Goal: Information Seeking & Learning: Learn about a topic

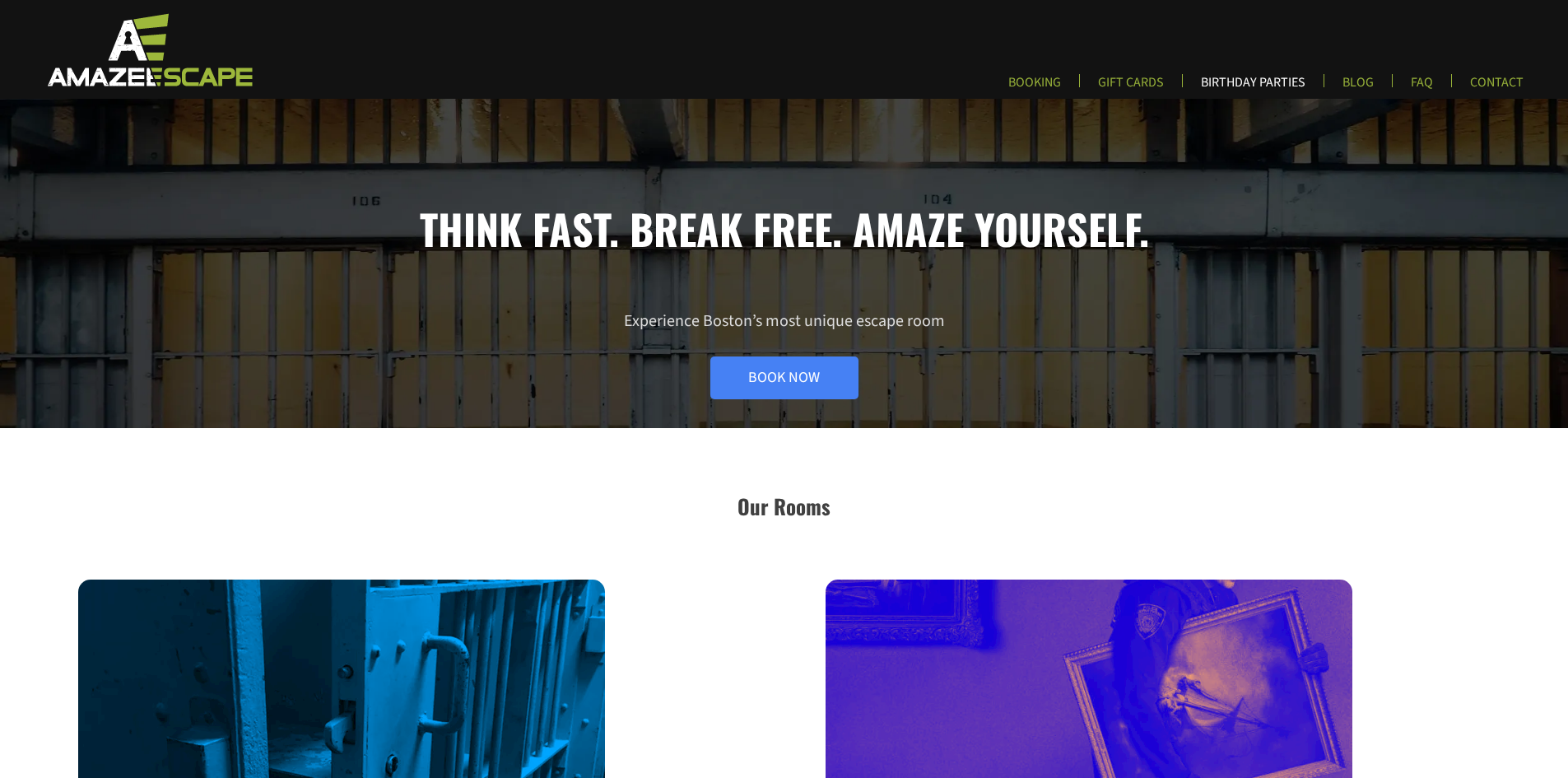
click at [1274, 91] on link "BIRTHDAY PARTIES" at bounding box center [1252, 87] width 131 height 27
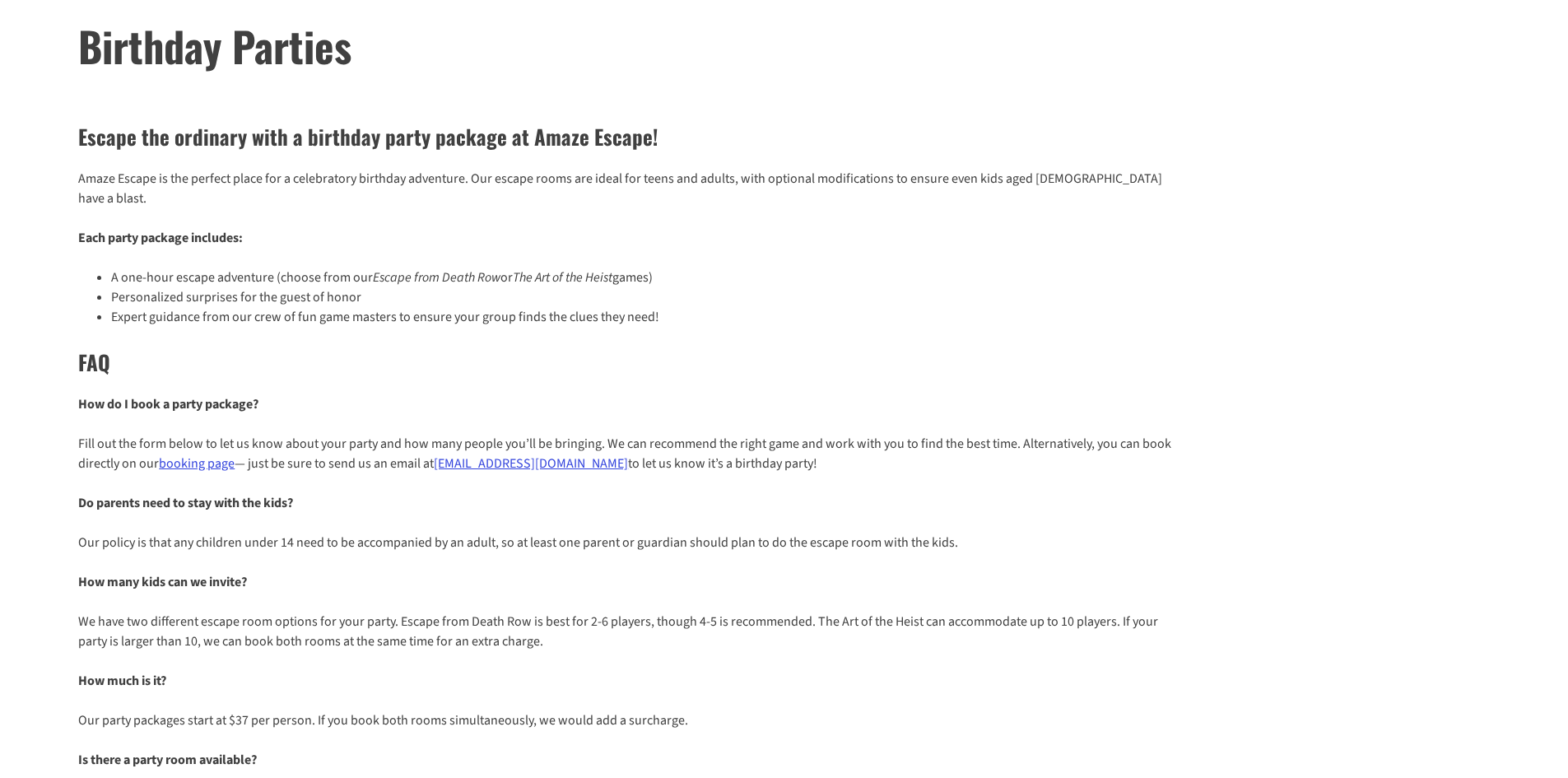
scroll to position [329, 0]
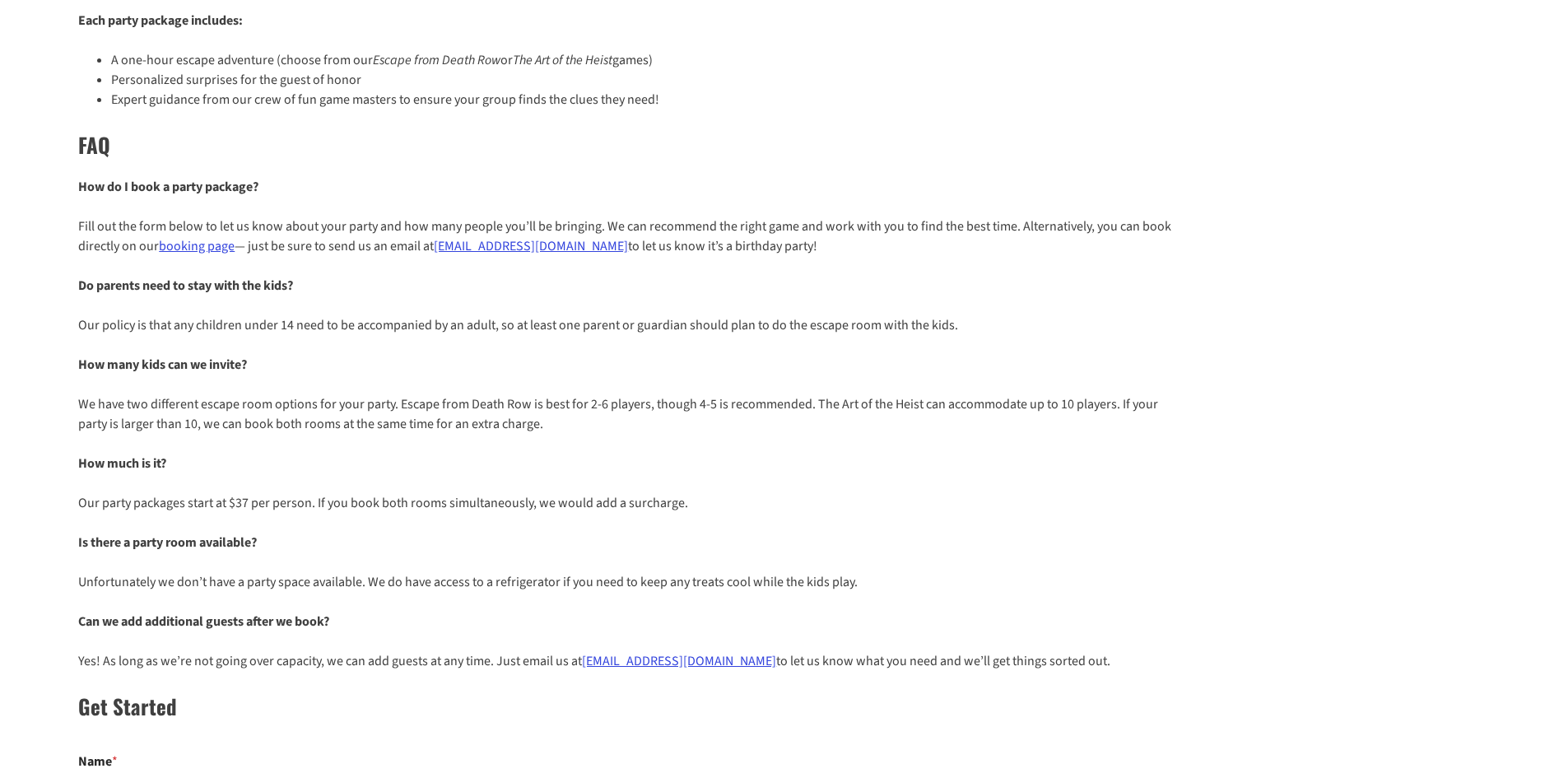
click at [148, 356] on strong "How many kids can we invite?" at bounding box center [163, 365] width 168 height 18
click at [164, 394] on p "We have two different escape room options for your party. Escape from Death Row…" at bounding box center [628, 413] width 1098 height 39
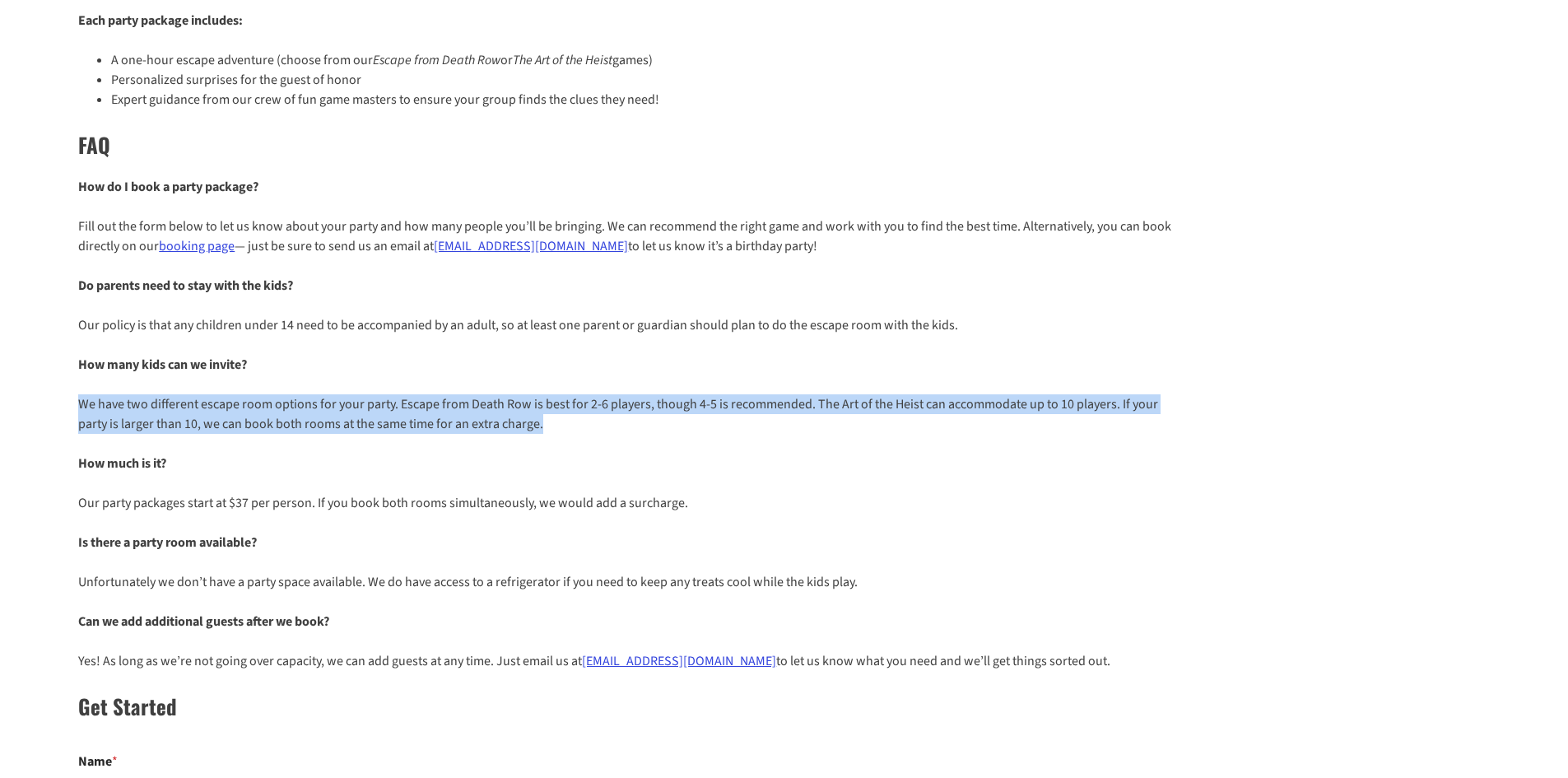
click at [164, 394] on p "We have two different escape room options for your party. Escape from Death Row…" at bounding box center [628, 413] width 1098 height 39
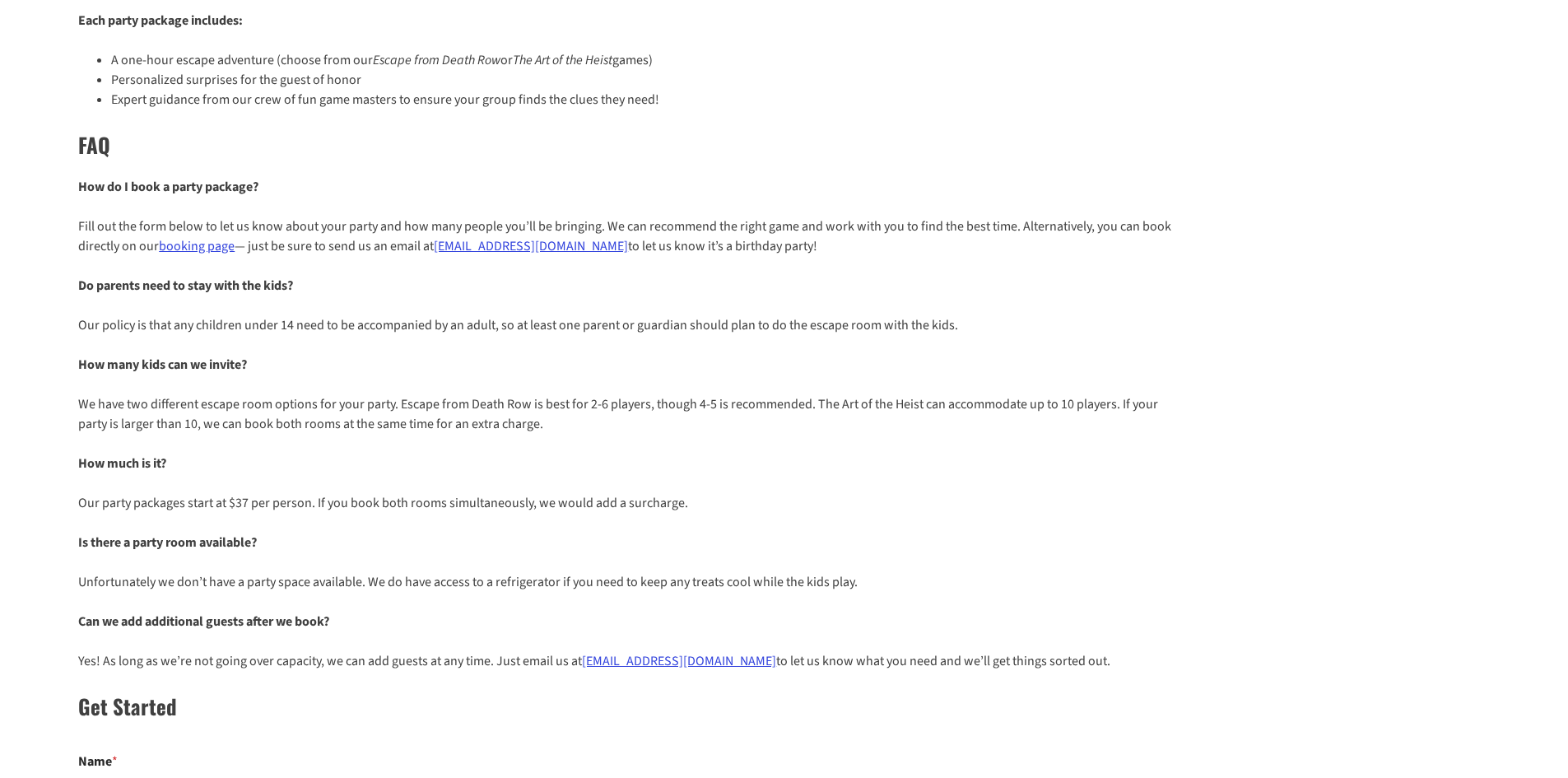
click at [169, 417] on div "Escape the ordinary with a birthday party package at Amaze Escape! Amaze Escape…" at bounding box center [784, 570] width 1568 height 1369
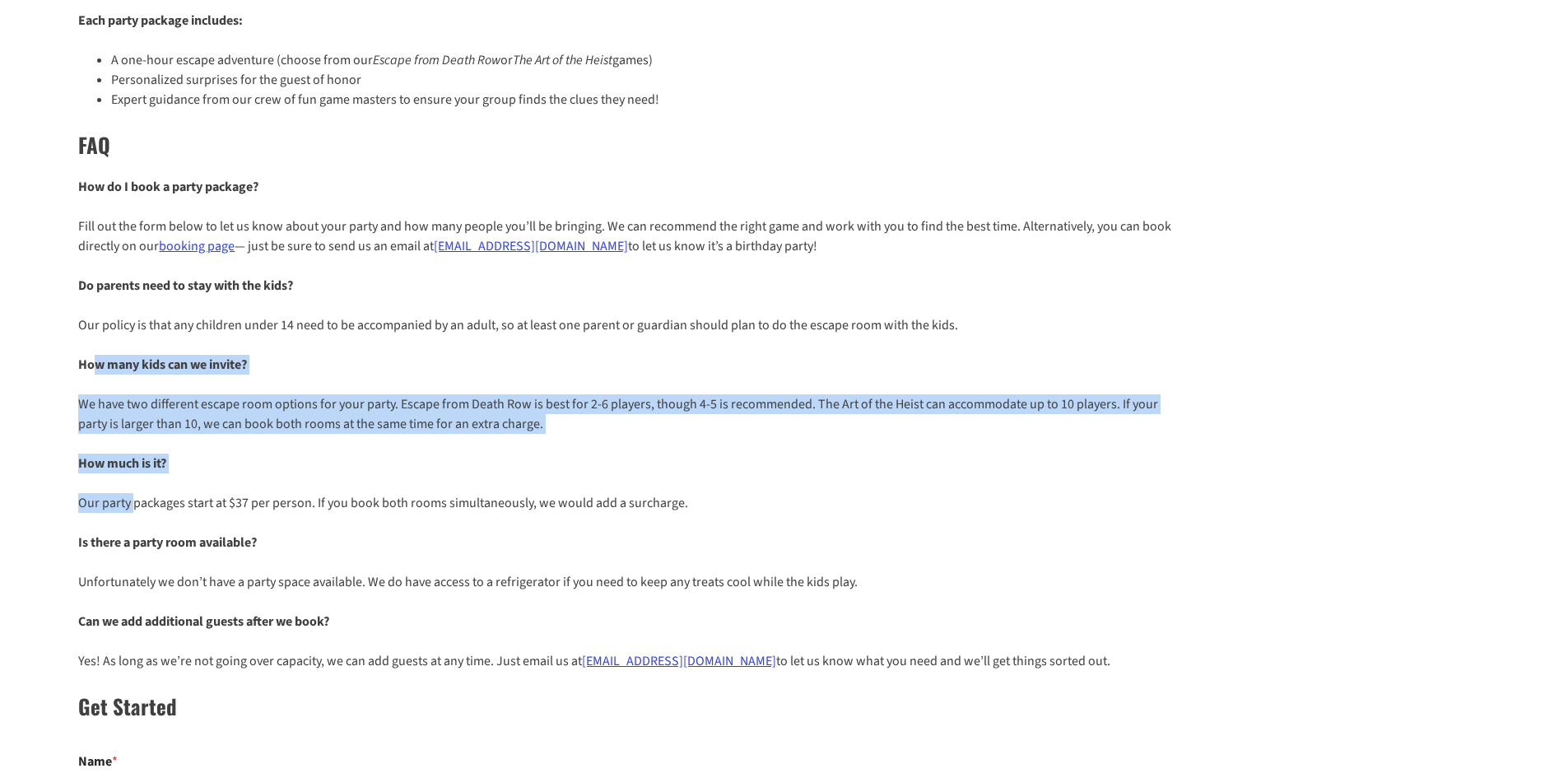
drag, startPoint x: 95, startPoint y: 346, endPoint x: 133, endPoint y: 488, distance: 147.0
click at [133, 486] on div "Escape the ordinary with a birthday party package at Amaze Escape! Amaze Escape…" at bounding box center [784, 570] width 1568 height 1369
click at [133, 493] on p "Our party packages start at $37 per person. If you book both rooms simultaneous…" at bounding box center [628, 502] width 1098 height 20
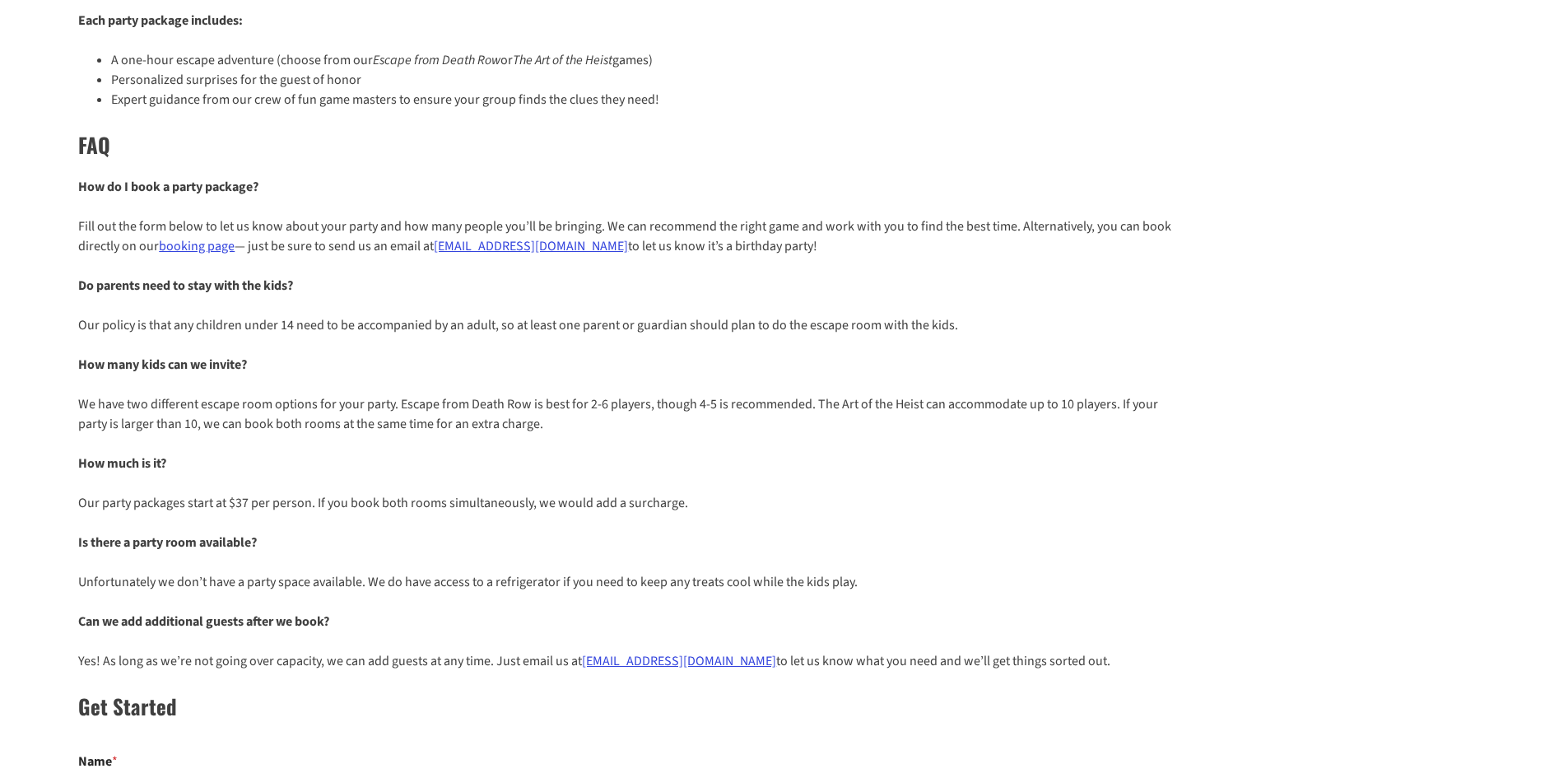
click at [189, 612] on strong "Can we add additional guests after we book?" at bounding box center [204, 621] width 251 height 18
click at [210, 652] on p "Yes! As long as we’re not going over capacity, we can add guests at any time. J…" at bounding box center [628, 661] width 1098 height 20
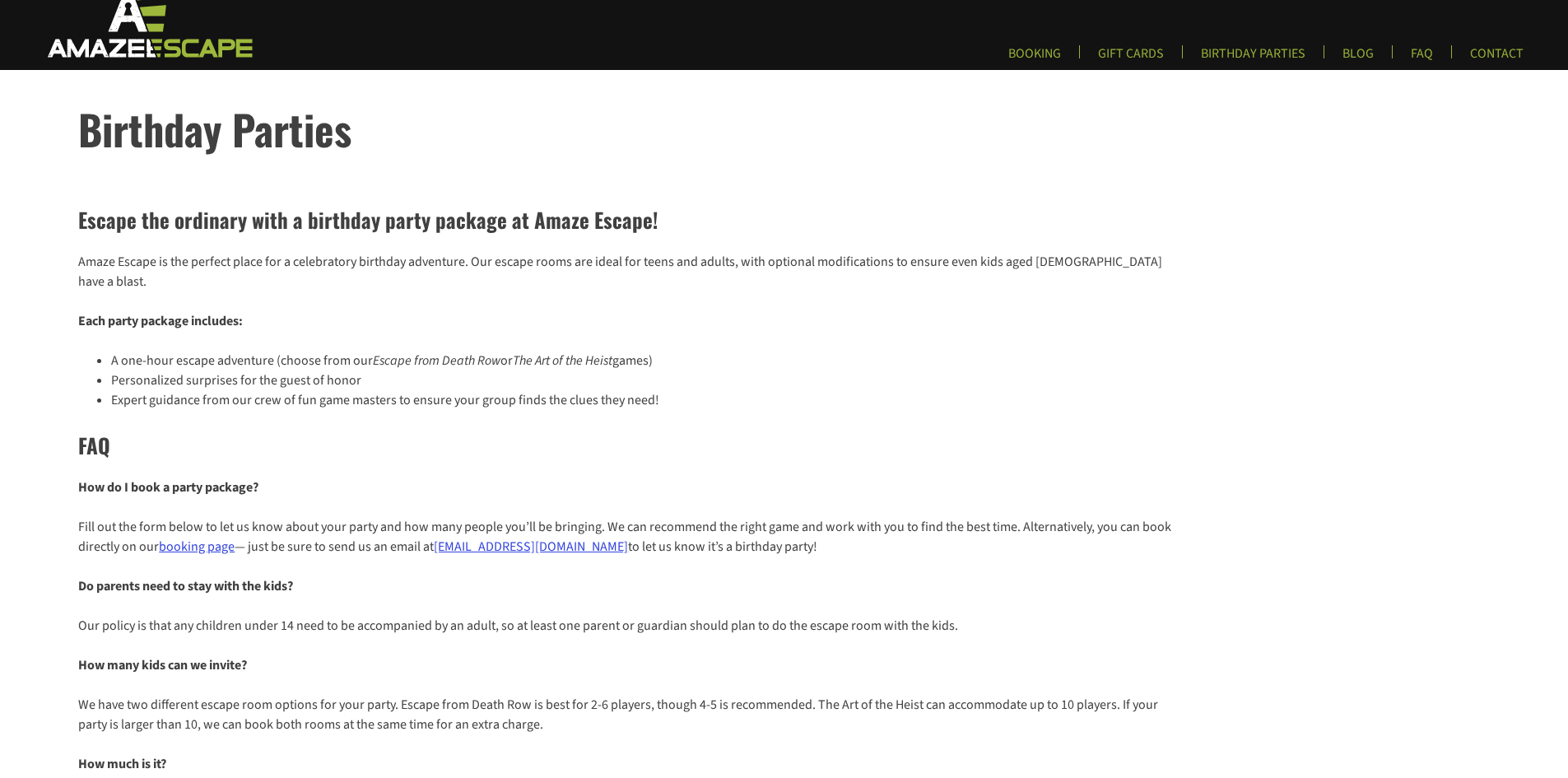
scroll to position [0, 0]
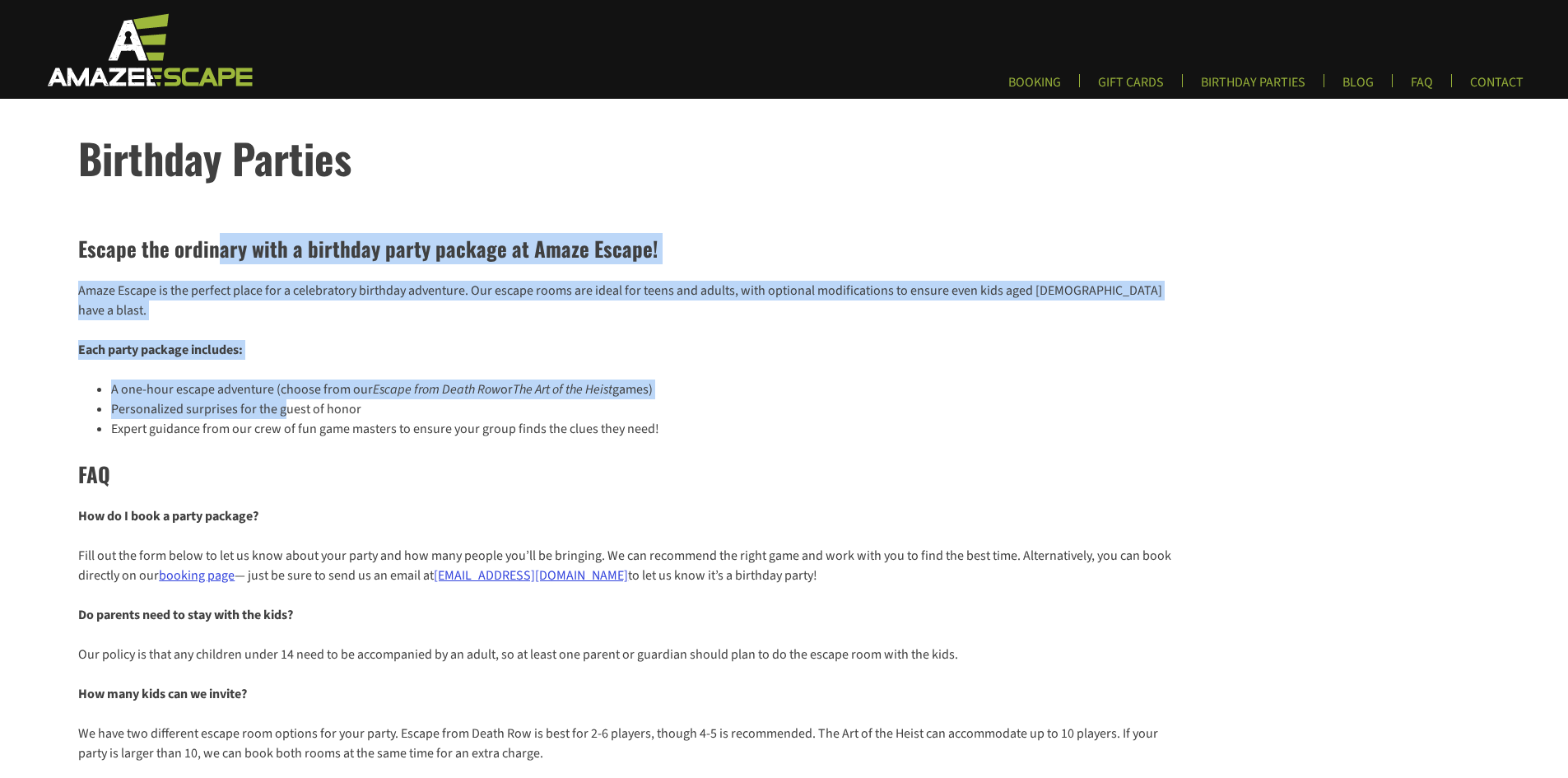
drag, startPoint x: 212, startPoint y: 217, endPoint x: 289, endPoint y: 410, distance: 207.8
click at [289, 419] on li "Expert guidance from our crew of fun game masters to ensure your group finds th…" at bounding box center [643, 429] width 1065 height 20
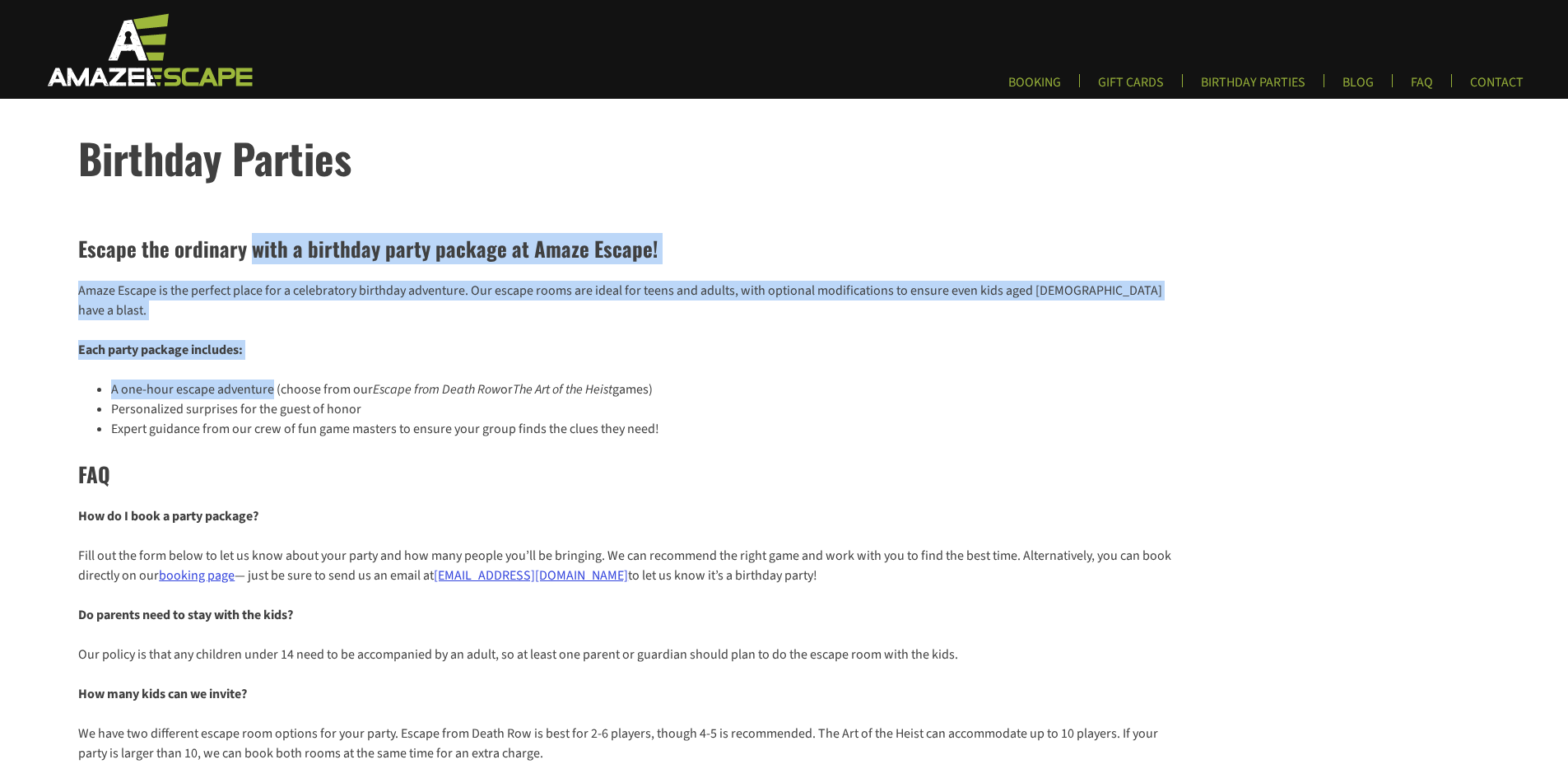
drag, startPoint x: 265, startPoint y: 295, endPoint x: 274, endPoint y: 404, distance: 109.4
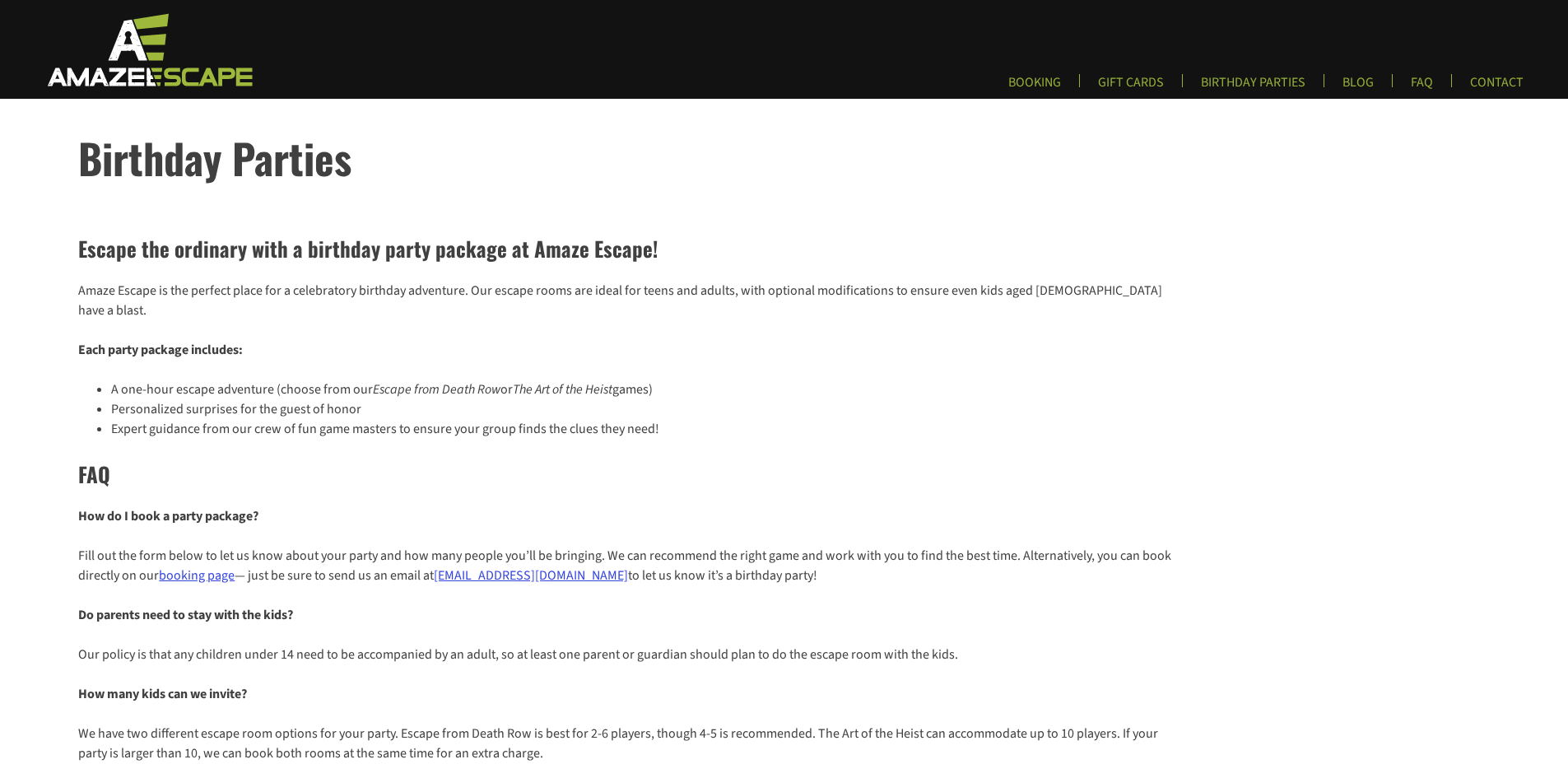
click at [274, 419] on li "Expert guidance from our crew of fun game masters to ensure your group finds th…" at bounding box center [643, 429] width 1065 height 20
